Goal: Navigation & Orientation: Find specific page/section

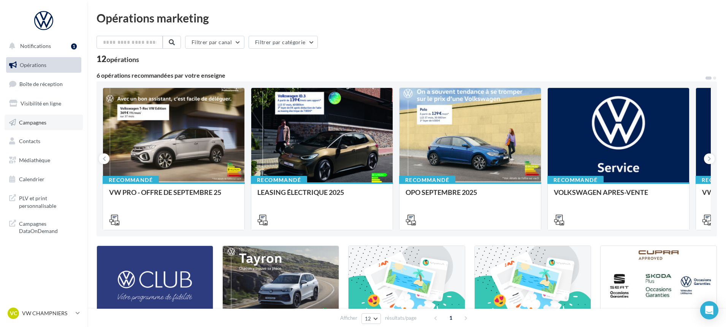
click at [43, 127] on link "Campagnes" at bounding box center [44, 122] width 78 height 16
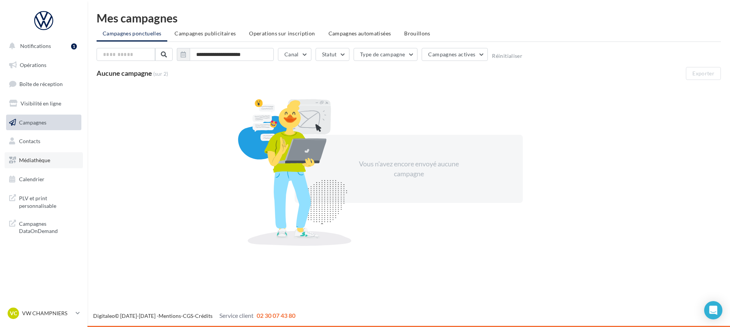
drag, startPoint x: 44, startPoint y: 161, endPoint x: 52, endPoint y: 166, distance: 9.1
click at [44, 161] on span "Médiathèque" at bounding box center [34, 160] width 31 height 6
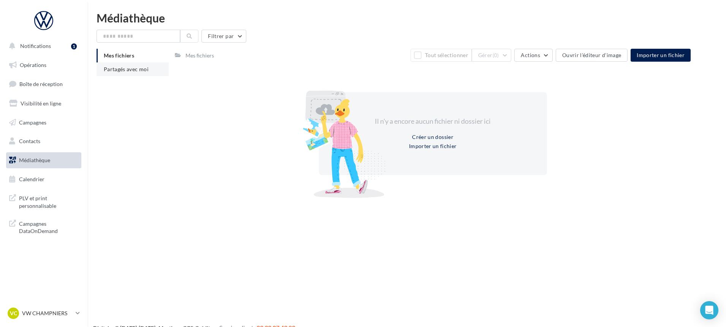
click at [143, 64] on li "Partagés avec moi" at bounding box center [133, 69] width 72 height 14
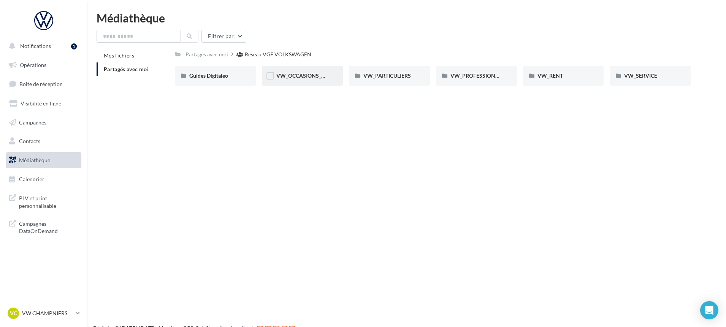
click at [298, 79] on div "VW_OCCASIONS_GARANTIES" at bounding box center [302, 76] width 52 height 8
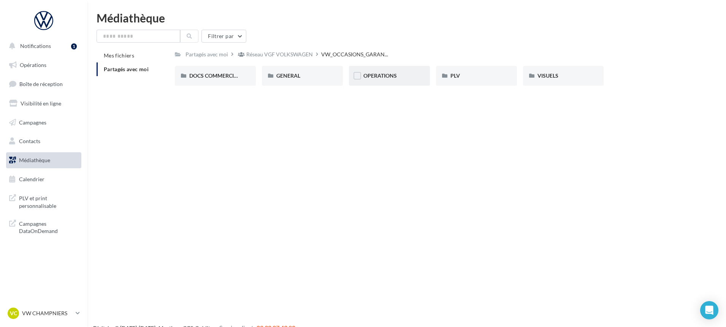
click at [414, 80] on div "OPERATIONS" at bounding box center [389, 76] width 81 height 20
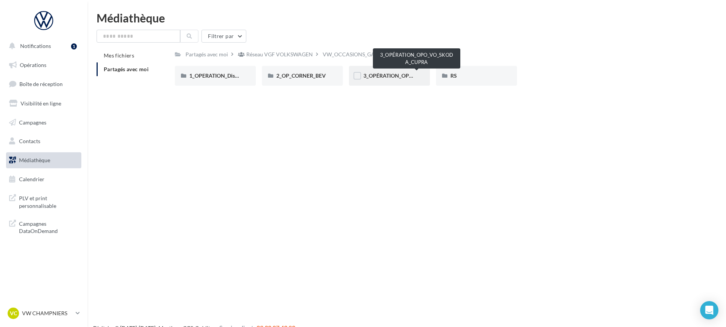
click at [387, 75] on span "3_OPÉRATION_OPO_VO_SKODA_CUPRA" at bounding box center [413, 75] width 101 height 6
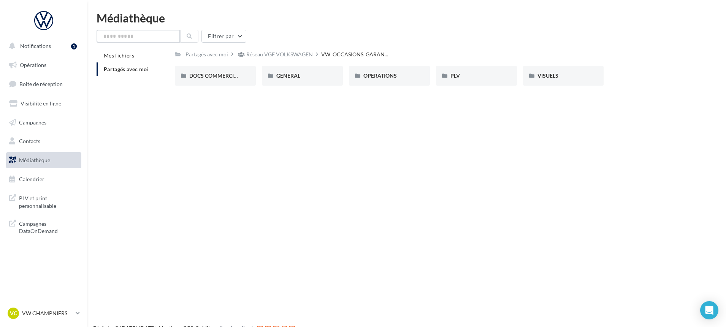
click at [130, 33] on input "text" at bounding box center [139, 36] width 84 height 13
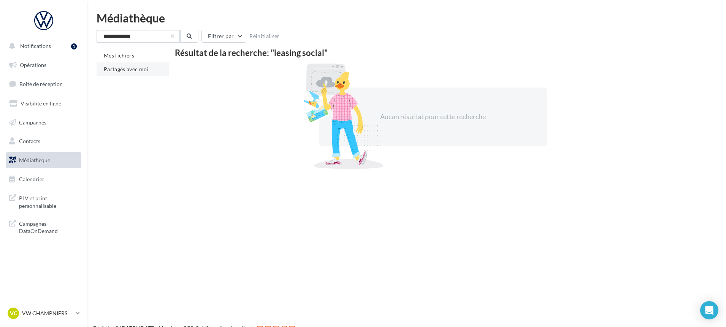
type input "**********"
click at [125, 71] on span "Partagés avec moi" at bounding box center [126, 69] width 45 height 6
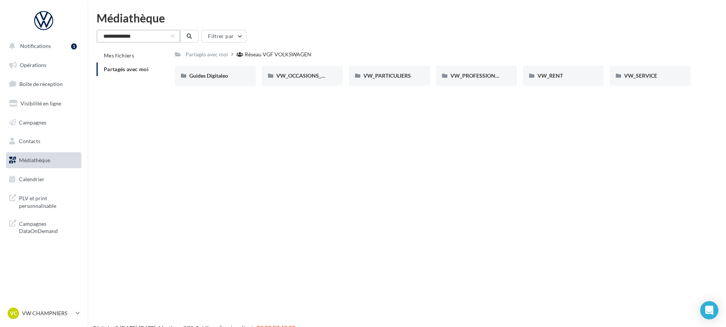
click at [150, 36] on input "**********" at bounding box center [139, 36] width 84 height 13
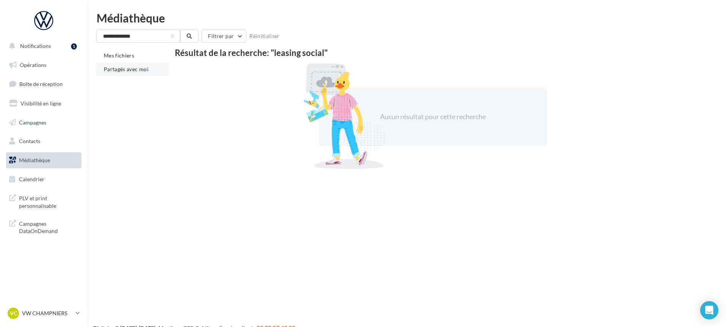
click at [146, 68] on span "Partagés avec moi" at bounding box center [126, 69] width 45 height 6
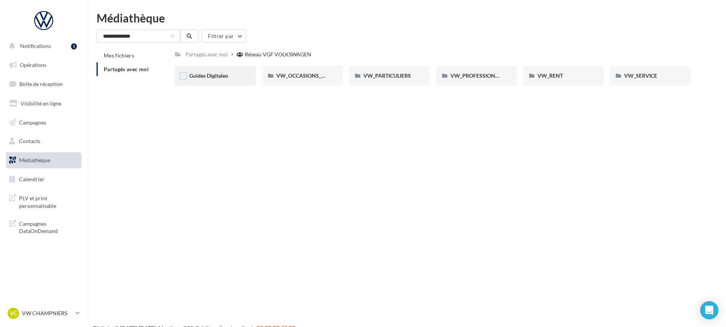
click at [235, 75] on div "Guides Digitaleo" at bounding box center [215, 76] width 52 height 8
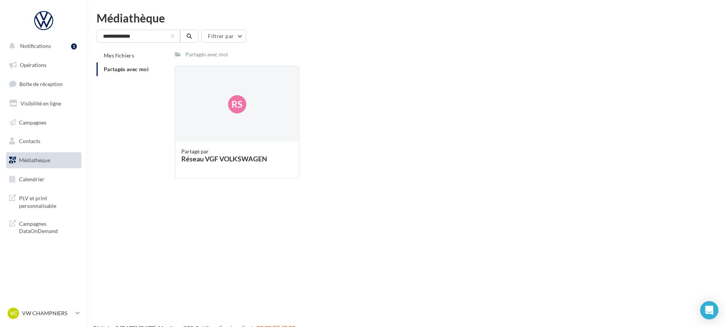
click at [33, 131] on ul "Opérations Boîte de réception Visibilité en ligne Campagnes Contacts Médiathèqu…" at bounding box center [43, 122] width 81 height 136
click at [33, 128] on link "Campagnes" at bounding box center [44, 122] width 78 height 16
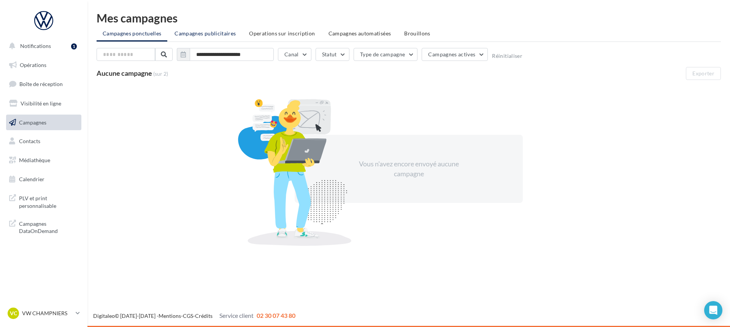
click at [191, 36] on span "Campagnes publicitaires" at bounding box center [204, 33] width 61 height 6
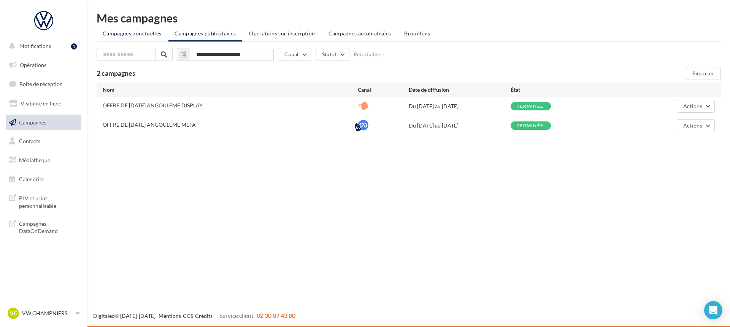
click at [155, 33] on span "Campagnes ponctuelles" at bounding box center [132, 33] width 59 height 6
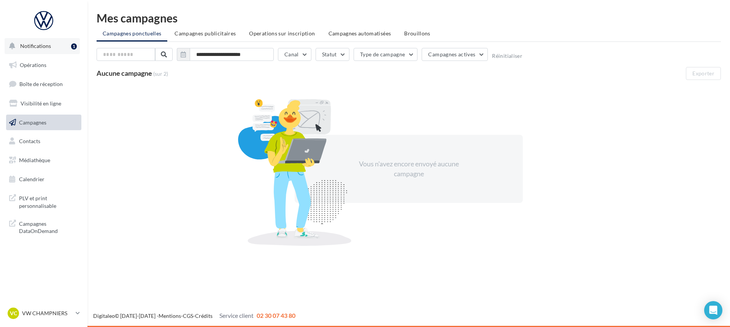
click at [39, 51] on button "Notifications 1" at bounding box center [42, 46] width 75 height 16
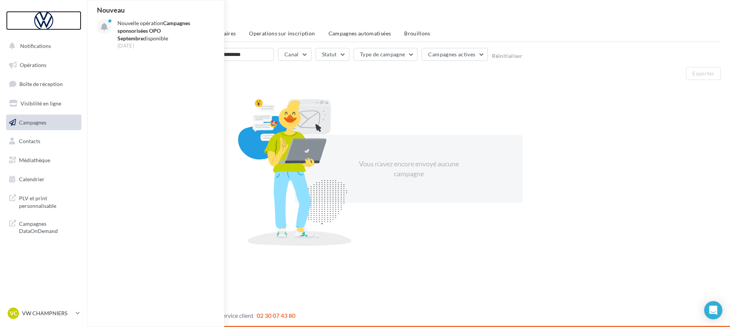
click at [47, 24] on div at bounding box center [43, 20] width 61 height 19
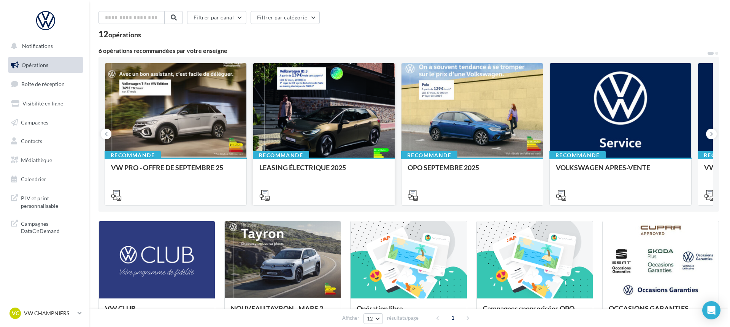
scroll to position [38, 0]
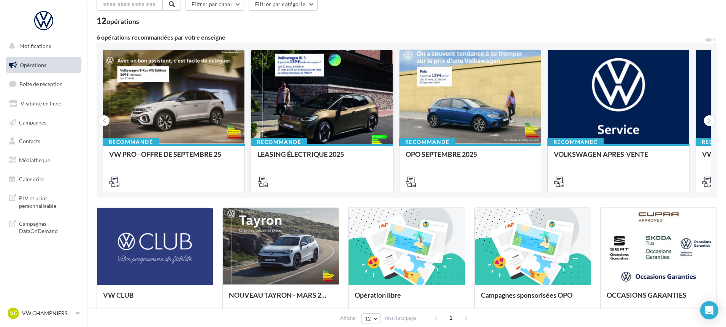
click at [304, 111] on div at bounding box center [321, 97] width 141 height 95
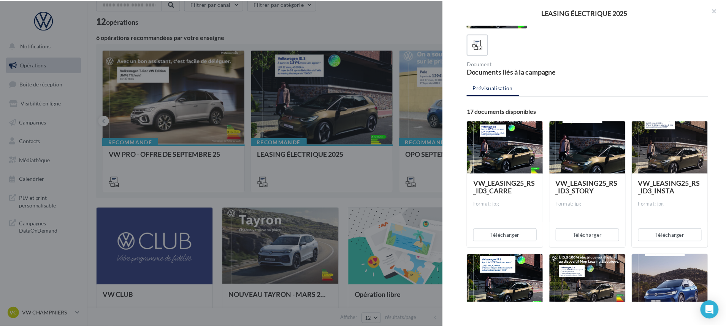
scroll to position [0, 0]
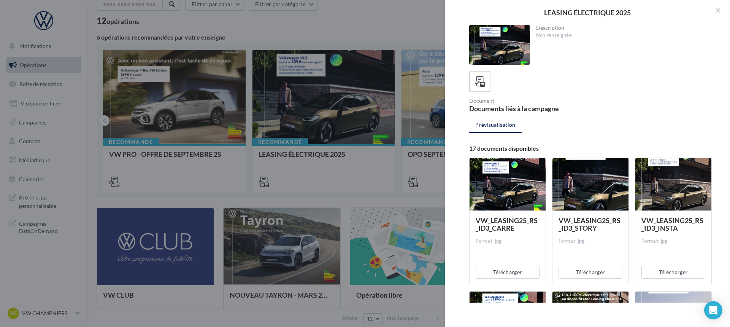
click at [404, 31] on div at bounding box center [365, 163] width 730 height 327
